Goal: Complete application form

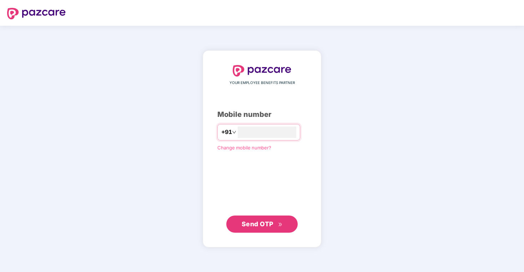
type input "**********"
click at [273, 225] on span "Send OTP" at bounding box center [258, 223] width 32 height 7
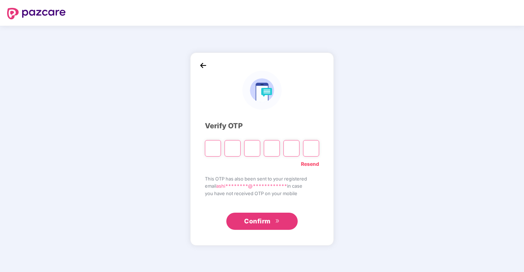
type input "*"
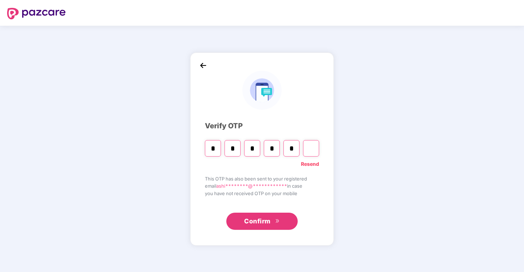
type input "*"
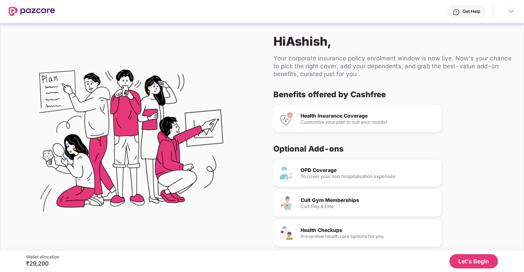
scroll to position [13, 0]
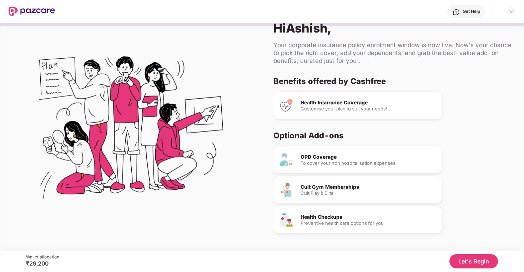
click at [479, 261] on button "Let's Begin" at bounding box center [473, 261] width 49 height 14
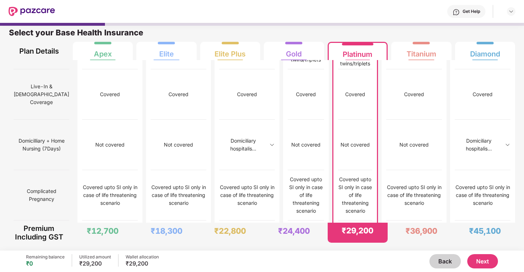
scroll to position [546, 0]
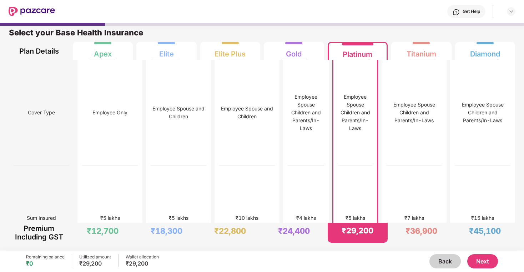
scroll to position [0, 0]
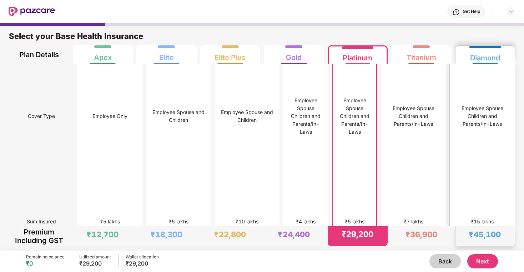
click at [495, 184] on div "₹15 lakhs" at bounding box center [482, 221] width 56 height 105
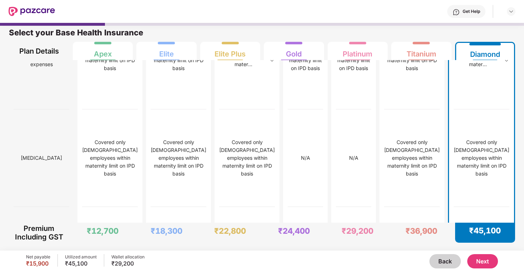
scroll to position [1429, 0]
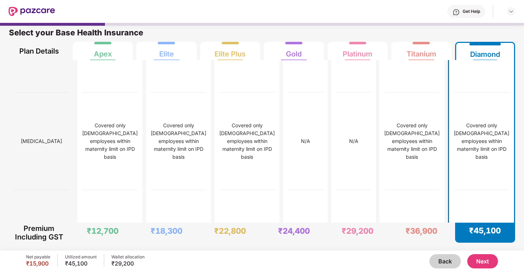
click at [486, 259] on button "Next" at bounding box center [482, 261] width 31 height 14
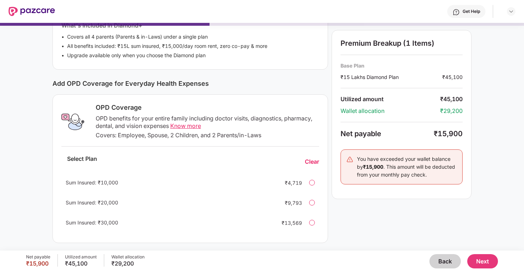
scroll to position [174, 0]
click at [192, 125] on span "Know more" at bounding box center [185, 124] width 31 height 7
click at [479, 258] on button "Next" at bounding box center [482, 261] width 31 height 14
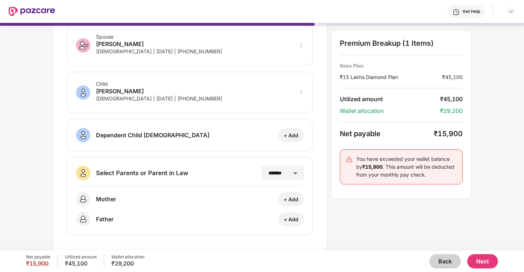
scroll to position [85, 0]
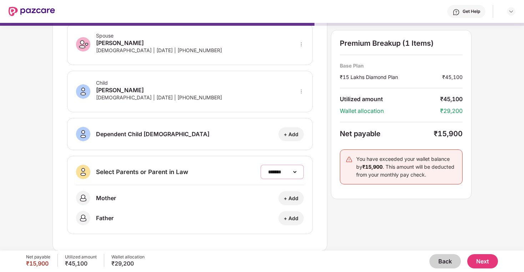
click at [280, 174] on select "**********" at bounding box center [282, 172] width 31 height 6
select select "*******"
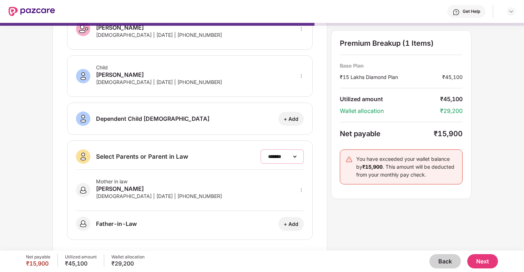
scroll to position [106, 0]
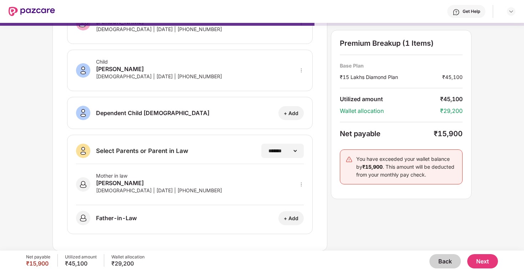
click at [489, 259] on button "Next" at bounding box center [482, 261] width 31 height 14
select select "*******"
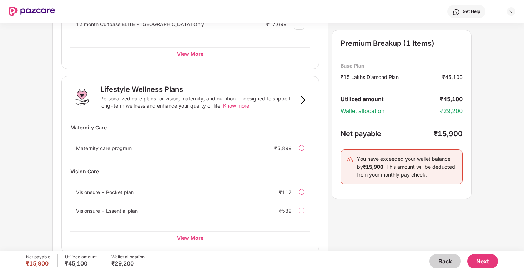
scroll to position [431, 0]
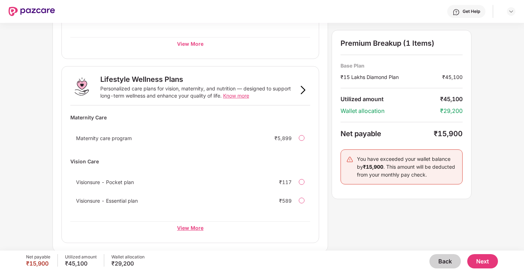
click at [203, 228] on div "View More" at bounding box center [190, 227] width 240 height 13
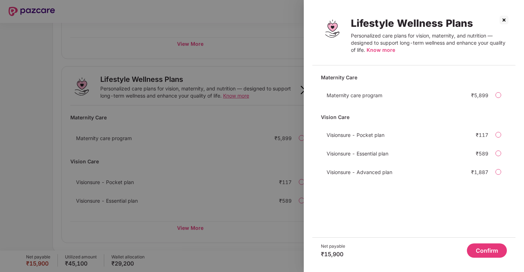
click at [504, 22] on img at bounding box center [503, 19] width 11 height 11
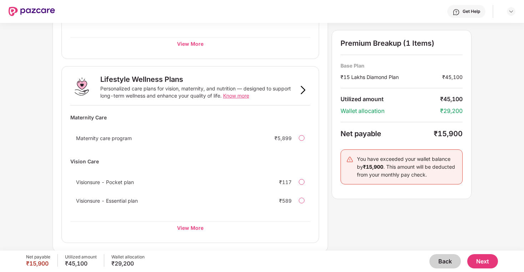
click at [486, 263] on button "Next" at bounding box center [482, 261] width 31 height 14
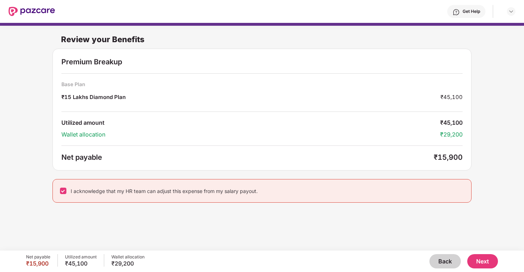
click at [485, 260] on button "Next" at bounding box center [482, 261] width 31 height 14
